Goal: Check status

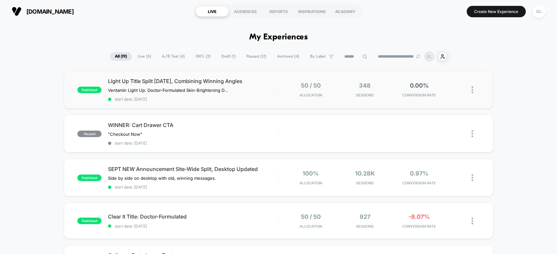
click at [295, 92] on div "50 / 50 Allocation" at bounding box center [310, 89] width 51 height 15
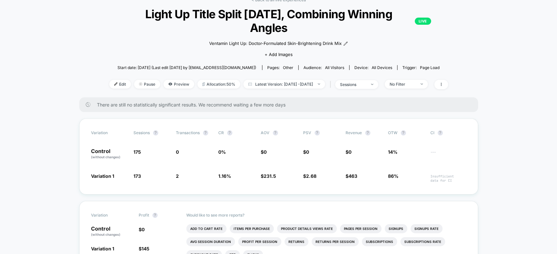
scroll to position [43, 0]
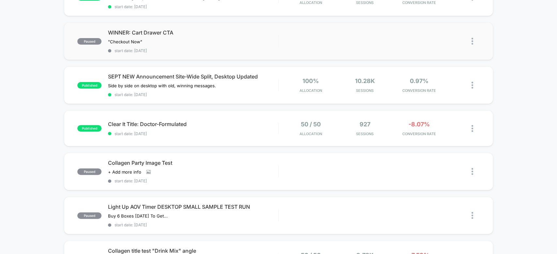
scroll to position [94, 0]
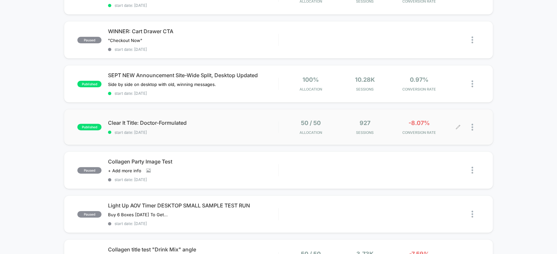
click at [343, 120] on div "927 Sessions" at bounding box center [364, 127] width 51 height 15
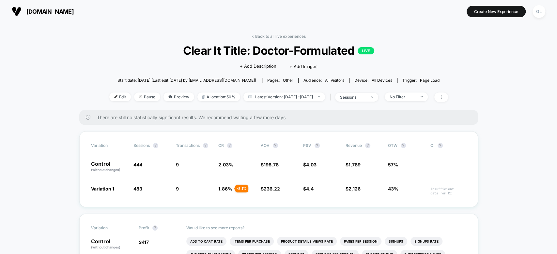
drag, startPoint x: 371, startPoint y: 7, endPoint x: 341, endPoint y: 8, distance: 30.0
click at [341, 8] on section at bounding box center [278, 11] width 176 height 16
drag, startPoint x: 392, startPoint y: 12, endPoint x: 382, endPoint y: 14, distance: 9.9
click at [382, 14] on section "Create New Experience GL" at bounding box center [459, 11] width 176 height 16
drag, startPoint x: 382, startPoint y: 14, endPoint x: 372, endPoint y: 11, distance: 10.4
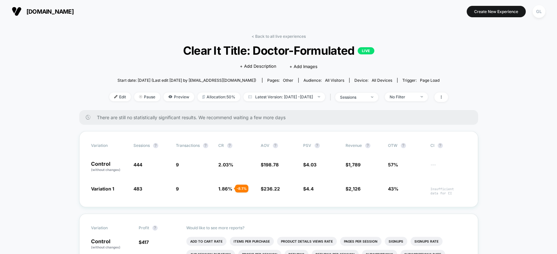
click at [372, 11] on section "Create New Experience GL" at bounding box center [459, 11] width 176 height 16
drag, startPoint x: 399, startPoint y: 10, endPoint x: 365, endPoint y: 1, distance: 35.2
click at [365, 1] on div "[DOMAIN_NAME] Create New Experience GL" at bounding box center [278, 11] width 557 height 23
drag, startPoint x: 371, startPoint y: 18, endPoint x: 338, endPoint y: 18, distance: 32.9
click at [338, 18] on section at bounding box center [278, 11] width 176 height 16
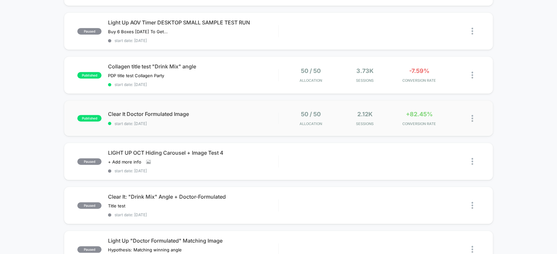
scroll to position [276, 0]
click at [274, 70] on div "Collagen title test "Drink Mix" angle PDP title test Collagen Party Click to ed…" at bounding box center [193, 76] width 170 height 24
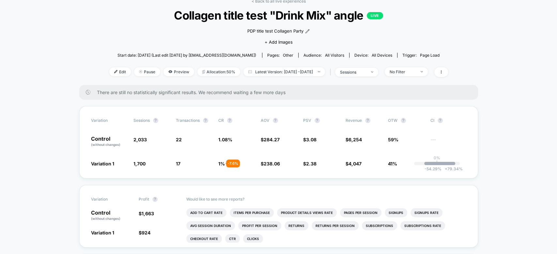
scroll to position [36, 0]
drag, startPoint x: 209, startPoint y: 30, endPoint x: 198, endPoint y: 28, distance: 11.2
click at [198, 28] on div "PDP title test Collagen Party Click to edit experience details PDP title test C…" at bounding box center [278, 35] width 203 height 27
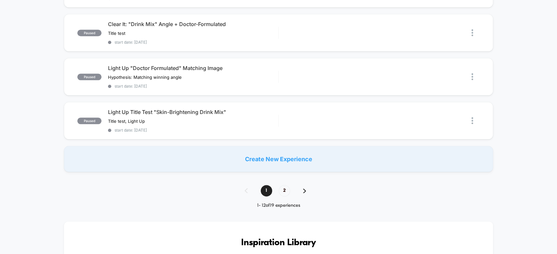
scroll to position [475, 0]
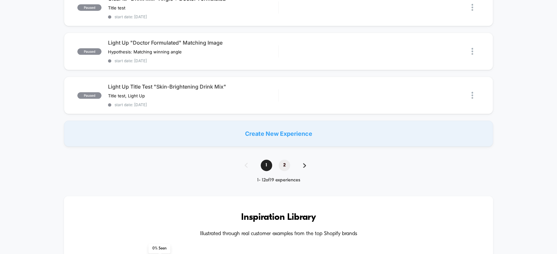
click at [287, 160] on span "2" at bounding box center [283, 165] width 11 height 11
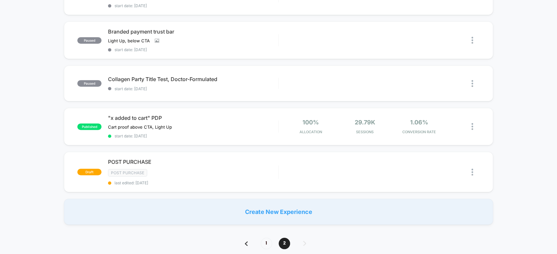
scroll to position [180, 0]
click at [263, 238] on span "1" at bounding box center [266, 243] width 11 height 11
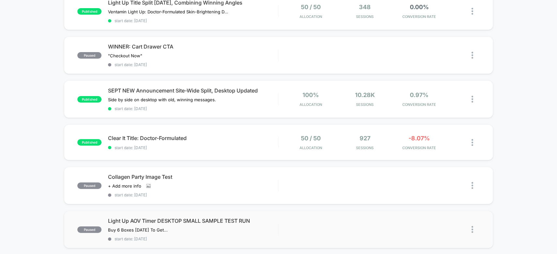
scroll to position [0, 0]
